Goal: Use online tool/utility: Utilize a website feature to perform a specific function

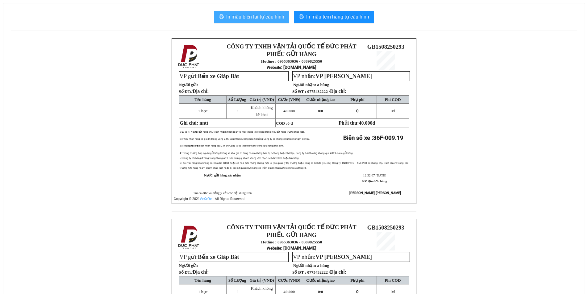
click at [253, 15] on span "In mẫu biên lai tự cấu hình" at bounding box center [255, 17] width 58 height 8
click at [262, 18] on span "In mẫu biên lai tự cấu hình" at bounding box center [255, 17] width 58 height 8
